Goal: Information Seeking & Learning: Find specific fact

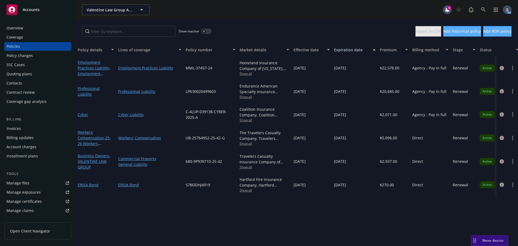
click at [209, 32] on button "button" at bounding box center [206, 31] width 10 height 5
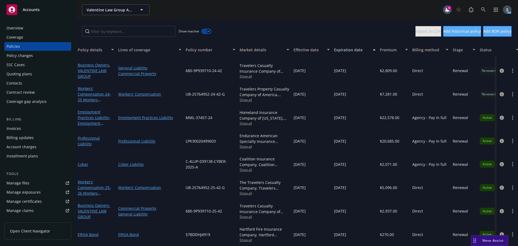
scroll to position [586, 0]
click at [206, 30] on button "button" at bounding box center [206, 31] width 10 height 5
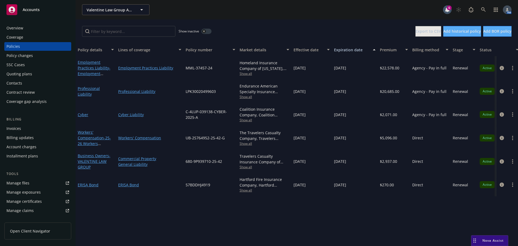
drag, startPoint x: 23, startPoint y: 27, endPoint x: 29, endPoint y: 27, distance: 5.1
click at [23, 27] on div "Overview" at bounding box center [37, 28] width 63 height 9
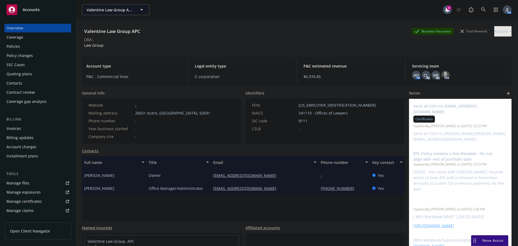
click at [16, 46] on div "Policies" at bounding box center [12, 46] width 13 height 9
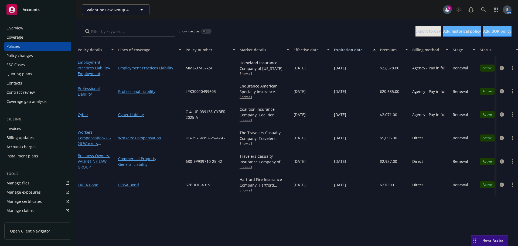
click at [206, 30] on div "button" at bounding box center [204, 31] width 4 height 4
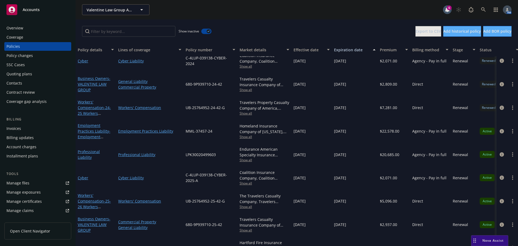
scroll to position [586, 0]
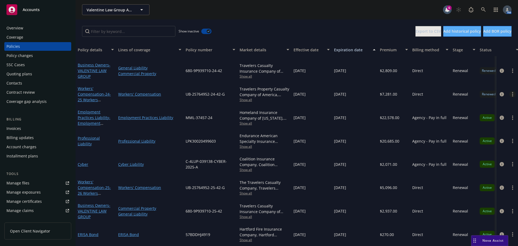
click at [509, 91] on link "more" at bounding box center [512, 94] width 6 height 6
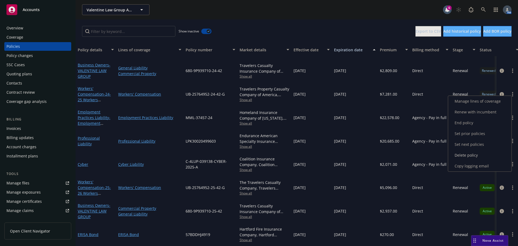
drag, startPoint x: 468, startPoint y: 167, endPoint x: 455, endPoint y: 163, distance: 13.4
click at [468, 167] on link "Copy logging email" at bounding box center [479, 165] width 63 height 11
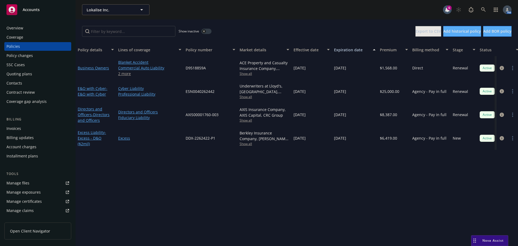
click at [18, 24] on div "Overview" at bounding box center [14, 28] width 17 height 9
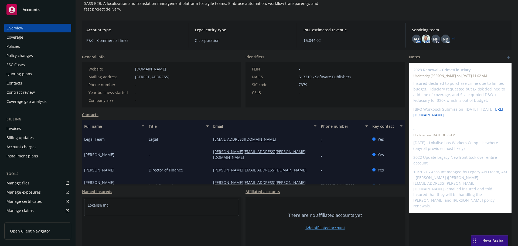
click at [14, 54] on div "Policy changes" at bounding box center [19, 55] width 26 height 9
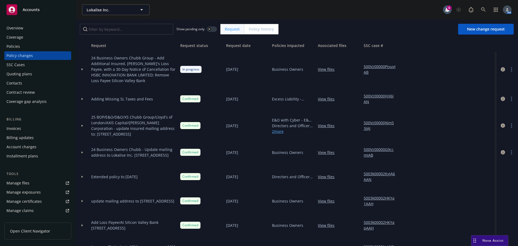
click at [82, 69] on icon at bounding box center [82, 69] width 2 height 2
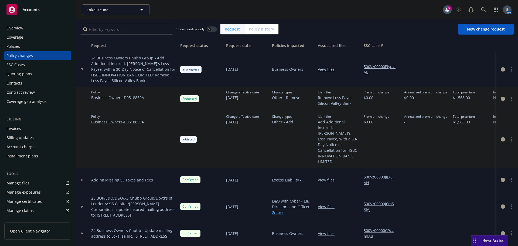
click at [82, 69] on icon at bounding box center [82, 69] width 2 height 2
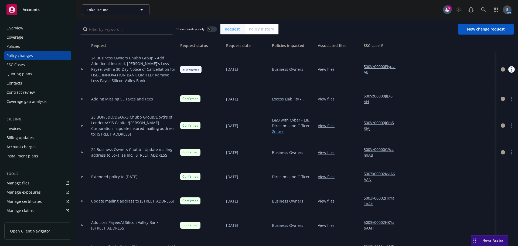
click at [510, 69] on link "more" at bounding box center [511, 69] width 6 height 6
click at [458, 81] on link "Copy logging email" at bounding box center [464, 80] width 93 height 11
click at [25, 25] on div "Overview" at bounding box center [37, 28] width 63 height 9
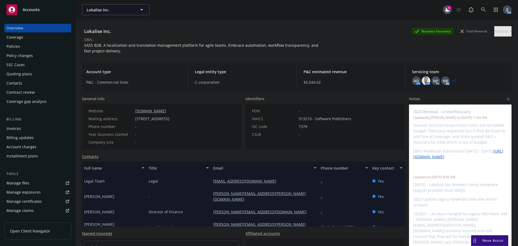
click at [39, 55] on div "Policy changes" at bounding box center [37, 55] width 63 height 9
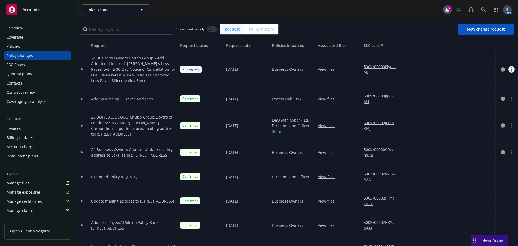
click at [508, 70] on link "more" at bounding box center [511, 69] width 6 height 6
click at [503, 54] on div at bounding box center [507, 69] width 22 height 35
click at [511, 69] on circle "more" at bounding box center [511, 69] width 1 height 1
click at [444, 113] on link "Resume workflow" at bounding box center [464, 112] width 93 height 11
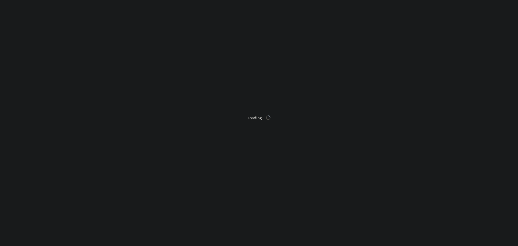
select select "ACCEPTED"
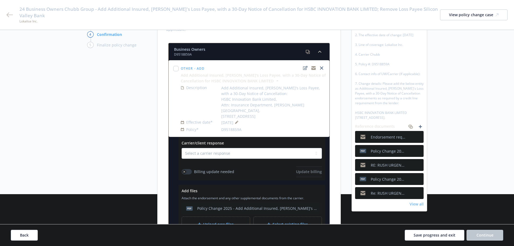
scroll to position [54, 0]
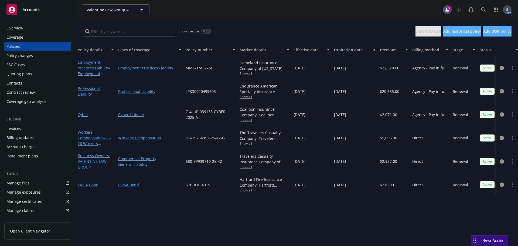
click at [205, 32] on div "button" at bounding box center [204, 31] width 4 height 4
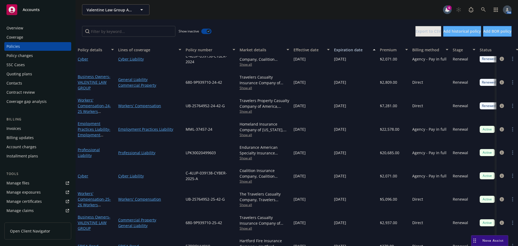
scroll to position [586, 0]
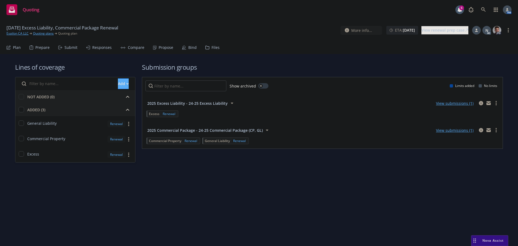
click at [182, 46] on icon at bounding box center [184, 47] width 4 height 4
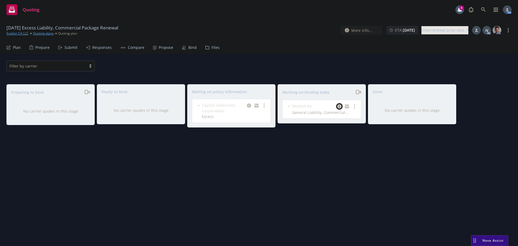
click at [339, 105] on icon "copy logging email" at bounding box center [339, 106] width 4 height 4
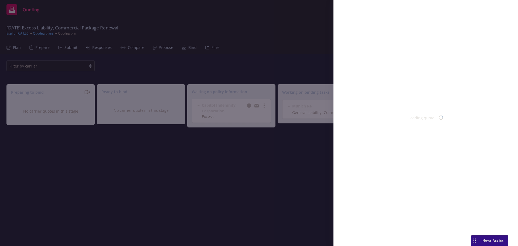
select select "CA"
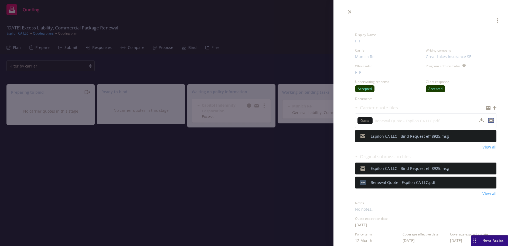
click at [488, 120] on icon "preview file" at bounding box center [490, 120] width 5 height 4
click at [348, 12] on icon "close" at bounding box center [349, 11] width 3 height 3
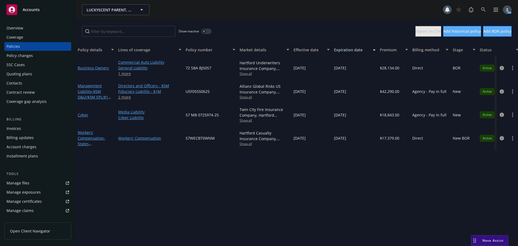
click at [28, 55] on div "Policy changes" at bounding box center [19, 55] width 26 height 9
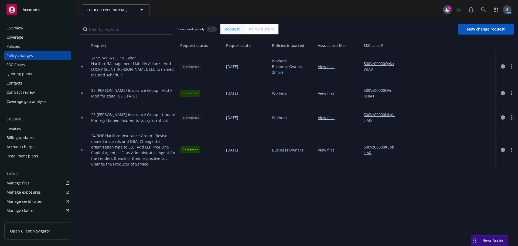
click at [511, 115] on link "more" at bounding box center [511, 117] width 6 height 6
click at [460, 127] on link "Copy logging email" at bounding box center [468, 128] width 93 height 11
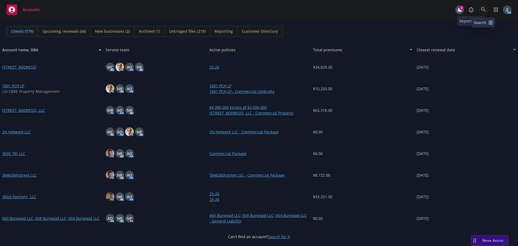
click at [482, 9] on icon at bounding box center [483, 9] width 5 height 5
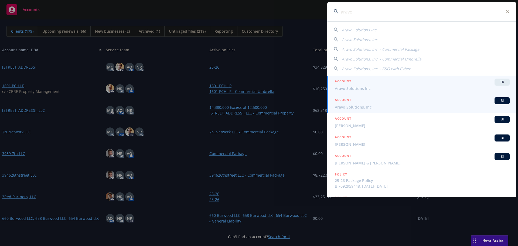
type input "aravo"
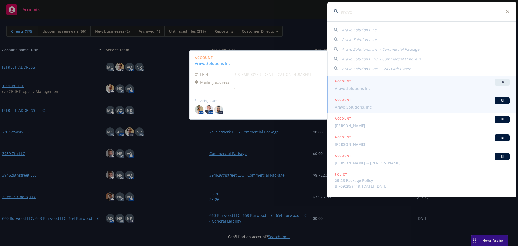
click at [357, 108] on span "Aravo Solutions, Inc." at bounding box center [422, 107] width 175 height 6
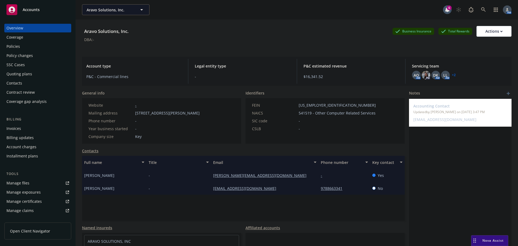
click at [29, 47] on div "Policies" at bounding box center [37, 46] width 63 height 9
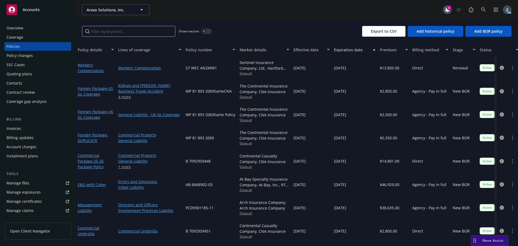
scroll to position [1, 0]
click at [499, 67] on icon "circleInformation" at bounding box center [501, 68] width 4 height 4
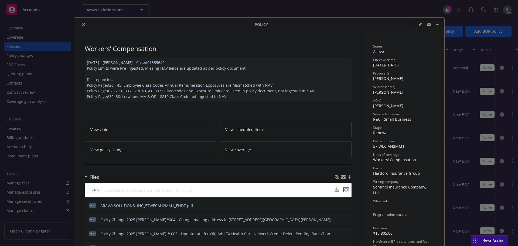
click at [344, 189] on icon "preview file" at bounding box center [346, 190] width 5 height 4
click at [82, 23] on icon "close" at bounding box center [83, 24] width 3 height 3
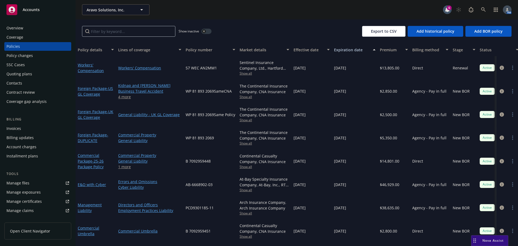
click at [125, 166] on link "1 more" at bounding box center [149, 167] width 63 height 6
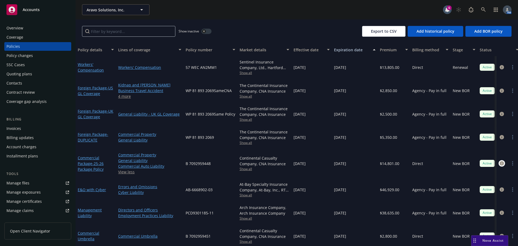
click at [499, 164] on icon "circleInformation" at bounding box center [501, 163] width 4 height 4
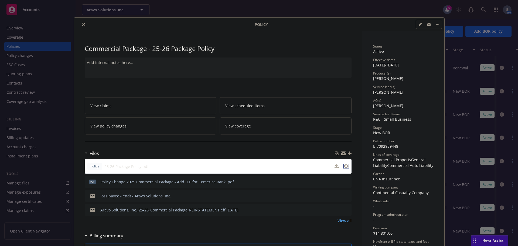
click at [344, 166] on icon "preview file" at bounding box center [346, 166] width 5 height 4
click at [82, 24] on icon "close" at bounding box center [83, 24] width 3 height 3
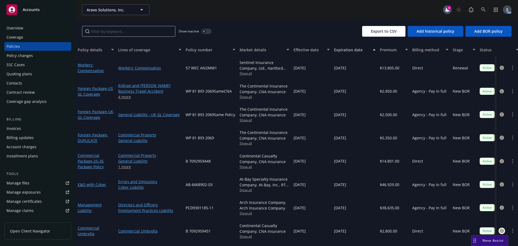
click at [499, 229] on icon "circleInformation" at bounding box center [501, 230] width 4 height 4
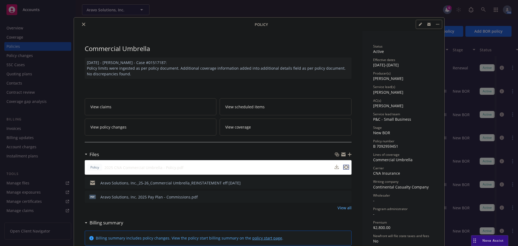
click at [345, 166] on icon "preview file" at bounding box center [346, 167] width 5 height 4
click at [82, 24] on icon "close" at bounding box center [83, 24] width 3 height 3
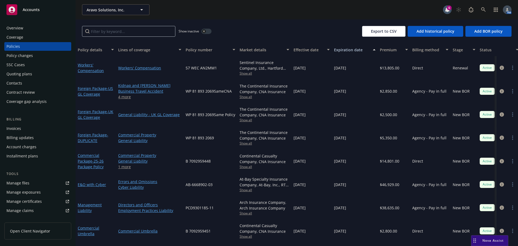
click at [127, 165] on link "1 more" at bounding box center [149, 167] width 63 height 6
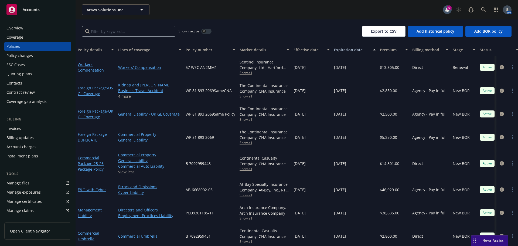
scroll to position [6, 0]
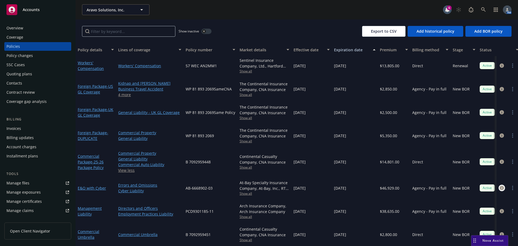
click at [499, 186] on icon "circleInformation" at bounding box center [501, 188] width 4 height 4
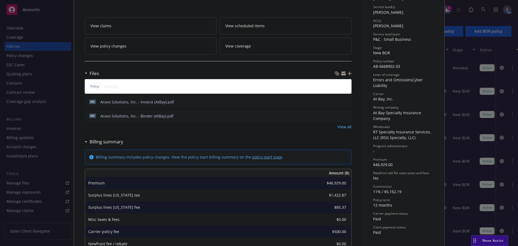
scroll to position [81, 0]
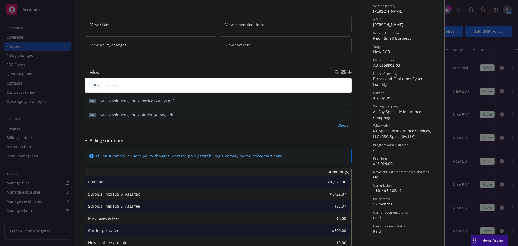
click at [345, 113] on icon "preview file" at bounding box center [346, 114] width 5 height 4
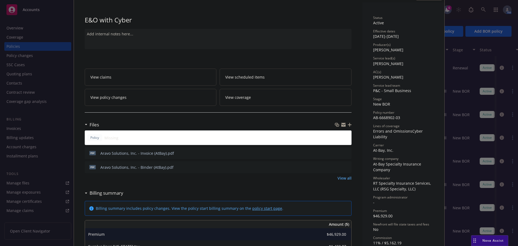
scroll to position [0, 0]
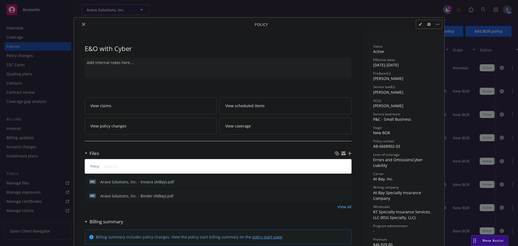
drag, startPoint x: 78, startPoint y: 22, endPoint x: 83, endPoint y: 25, distance: 5.6
click at [79, 22] on div at bounding box center [165, 24] width 179 height 6
click at [83, 26] on button "close" at bounding box center [83, 24] width 6 height 6
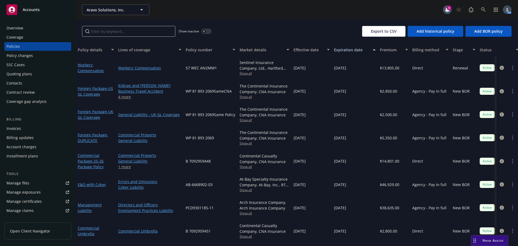
click at [26, 74] on div "Quoting plans" at bounding box center [19, 74] width 26 height 9
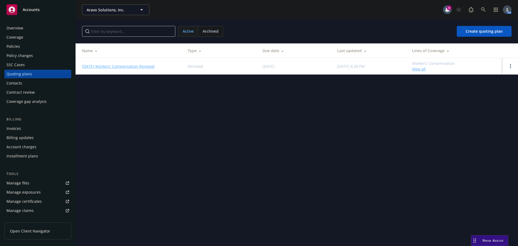
click at [17, 45] on div "Policies" at bounding box center [12, 46] width 13 height 9
